Goal: Check status: Check status

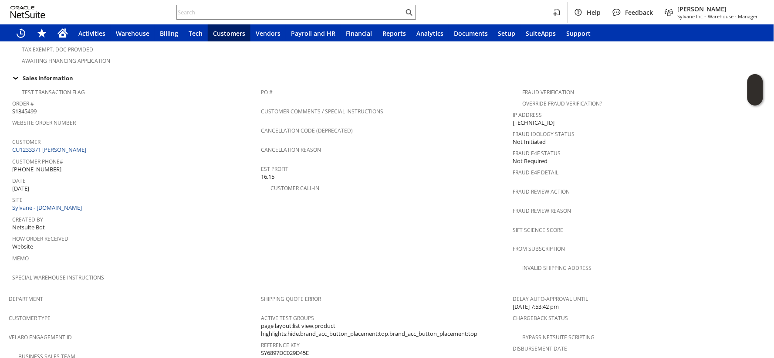
scroll to position [498, 0]
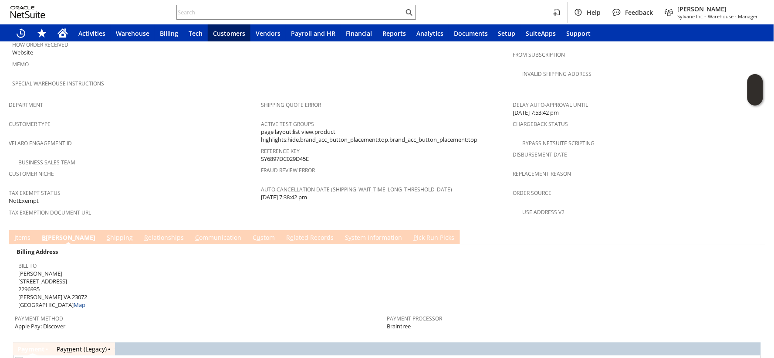
click at [280, 230] on td "R e lated Records" at bounding box center [309, 237] width 59 height 14
click at [284, 233] on link "R e lated Records" at bounding box center [310, 238] width 52 height 10
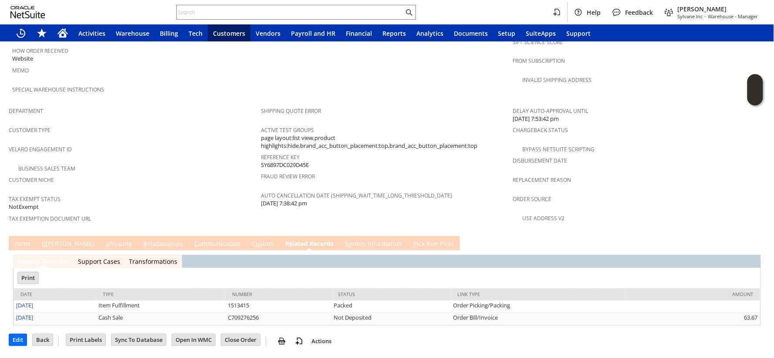
scroll to position [464, 0]
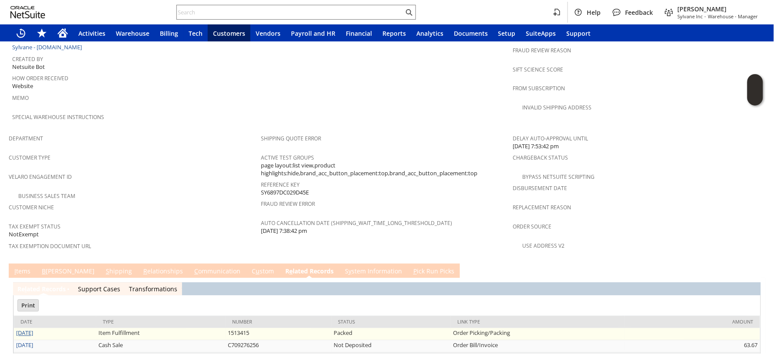
click at [32, 329] on link "[DATE]" at bounding box center [24, 333] width 17 height 8
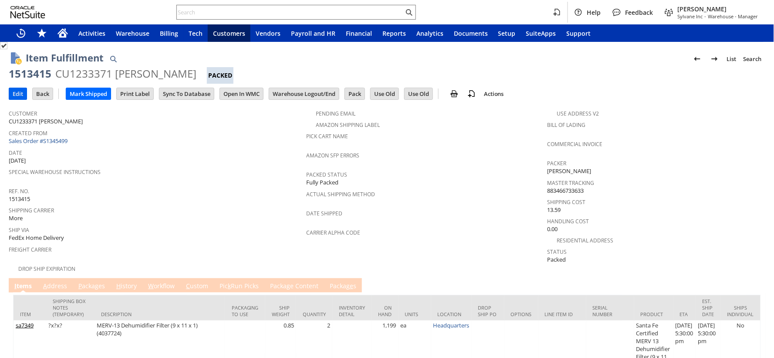
click at [18, 90] on input "Edit" at bounding box center [17, 93] width 17 height 11
